Goal: Navigation & Orientation: Find specific page/section

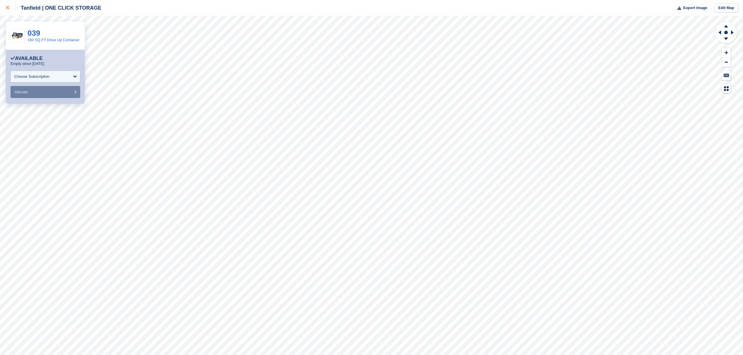
click at [6, 8] on icon at bounding box center [8, 8] width 4 height 4
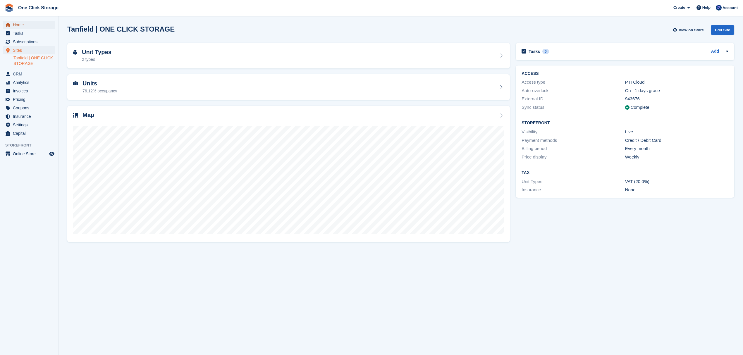
click at [23, 25] on span "Home" at bounding box center [30, 25] width 35 height 8
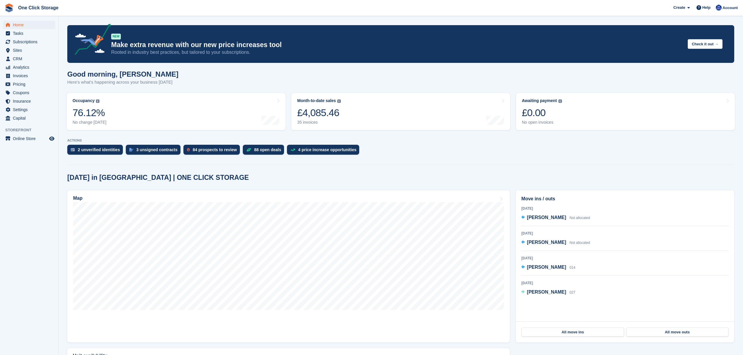
drag, startPoint x: 609, startPoint y: 307, endPoint x: 516, endPoint y: 191, distance: 148.5
click at [516, 191] on div "Move ins / outs Today Beverley Hall Not allocated 20 Aug 2025 Louis Million Not…" at bounding box center [625, 255] width 219 height 131
click at [517, 185] on div "Today in Tanfield | ONE CLICK STORAGE Map Move ins / outs Today Beverley Hall N…" at bounding box center [400, 298] width 667 height 248
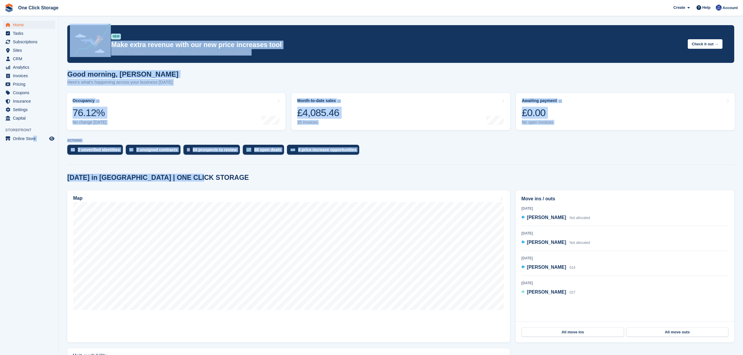
drag, startPoint x: 236, startPoint y: 180, endPoint x: 33, endPoint y: 177, distance: 203.1
click at [33, 177] on div "Home Tasks Subscriptions Subscriptions Subscriptions Contracts Price increases …" at bounding box center [371, 213] width 743 height 427
click at [266, 177] on div "Today in Tanfield | ONE CLICK STORAGE" at bounding box center [400, 178] width 667 height 8
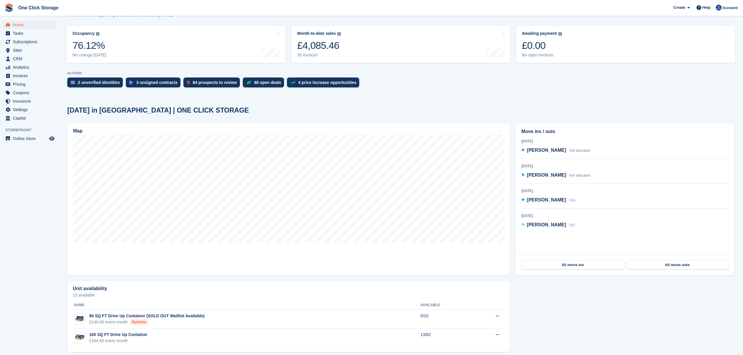
scroll to position [73, 0]
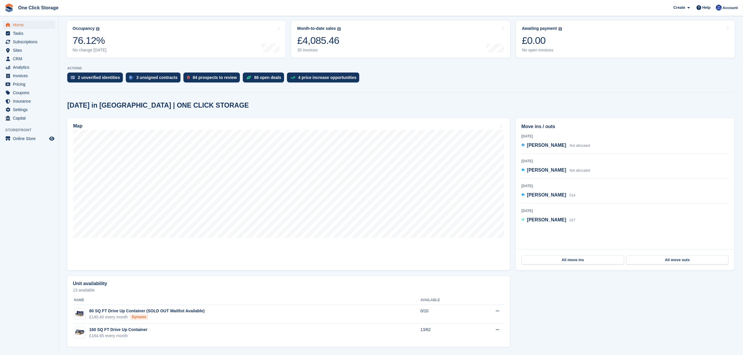
drag, startPoint x: 564, startPoint y: 222, endPoint x: 534, endPoint y: 121, distance: 106.3
click at [534, 121] on div "Move ins / outs Today Beverley Hall Not allocated 20 Aug 2025 Louis Million Not…" at bounding box center [625, 183] width 219 height 131
click at [515, 102] on div "Today in Tanfield | ONE CLICK STORAGE" at bounding box center [400, 106] width 667 height 8
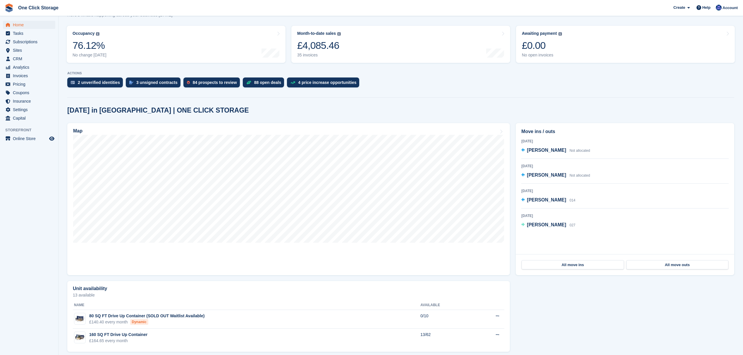
scroll to position [0, 0]
